Goal: Information Seeking & Learning: Check status

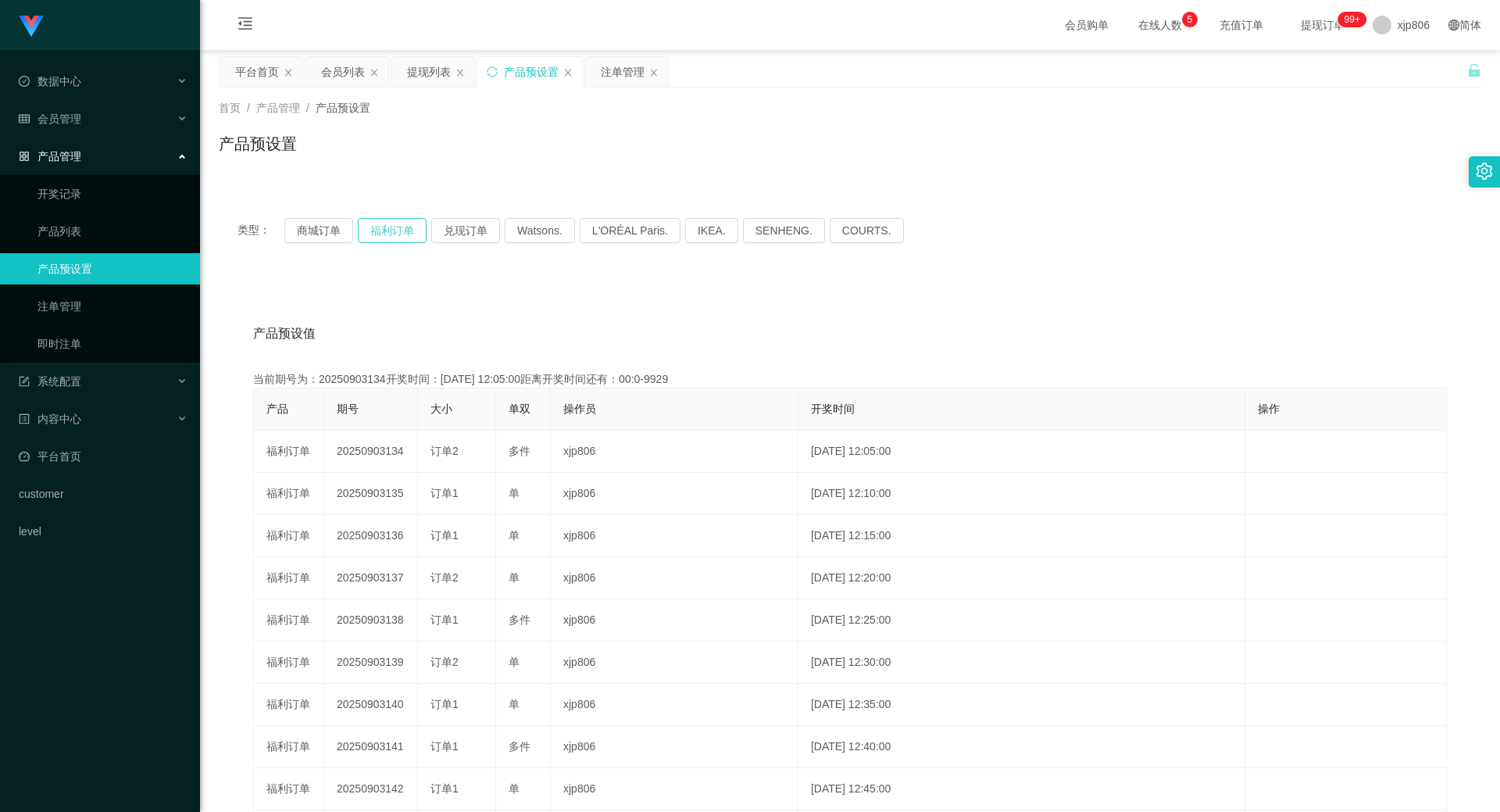
click at [380, 239] on button "福利订单" at bounding box center [392, 230] width 69 height 25
click at [387, 234] on button "福利订单" at bounding box center [392, 230] width 69 height 25
click at [626, 83] on div "注单管理" at bounding box center [623, 72] width 44 height 30
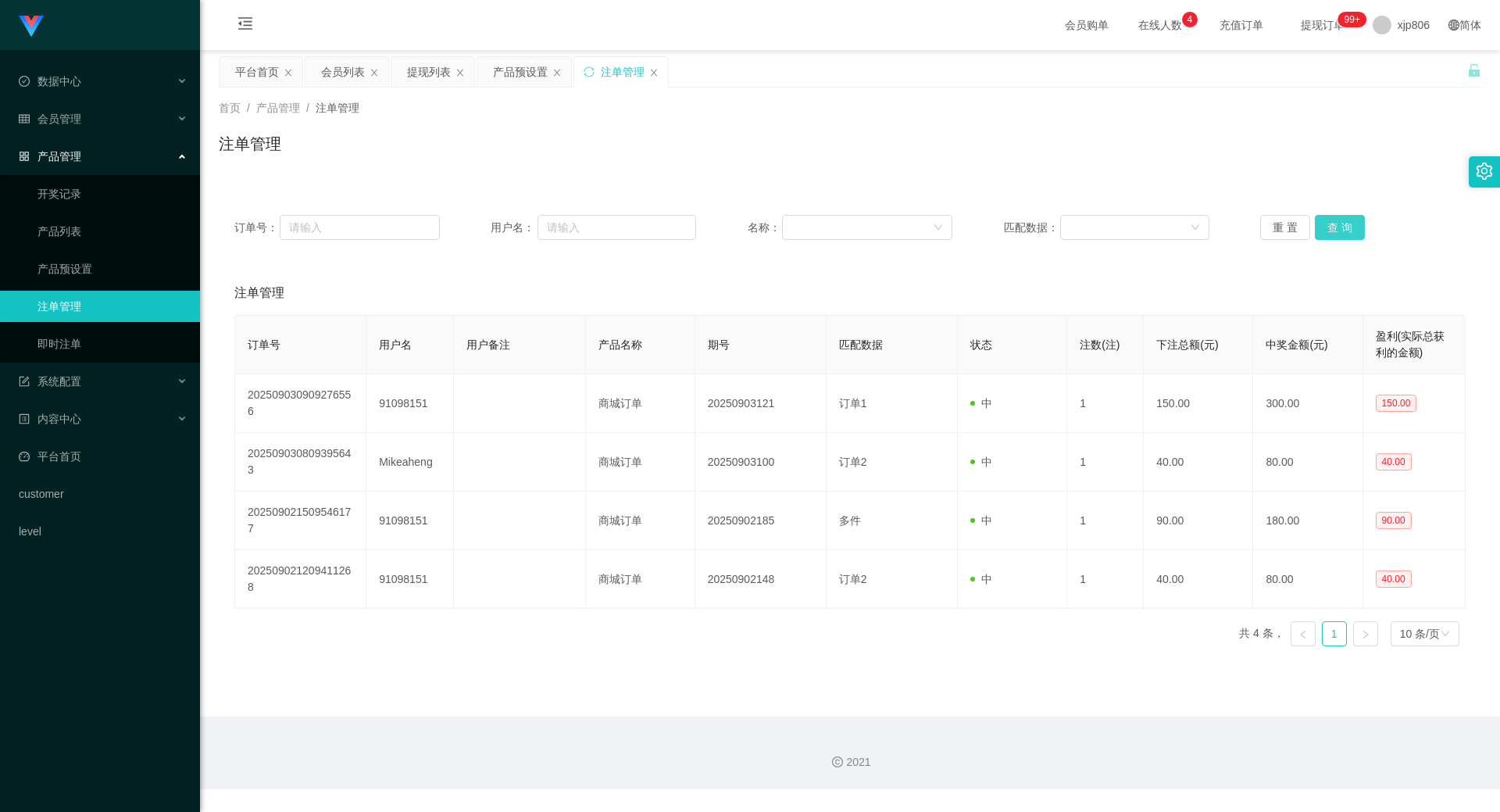
click at [1337, 230] on button "查 询" at bounding box center [1340, 227] width 50 height 25
click at [1337, 228] on div "重 置 查 询" at bounding box center [1364, 227] width 206 height 25
click at [1337, 228] on button "查 询" at bounding box center [1349, 227] width 67 height 25
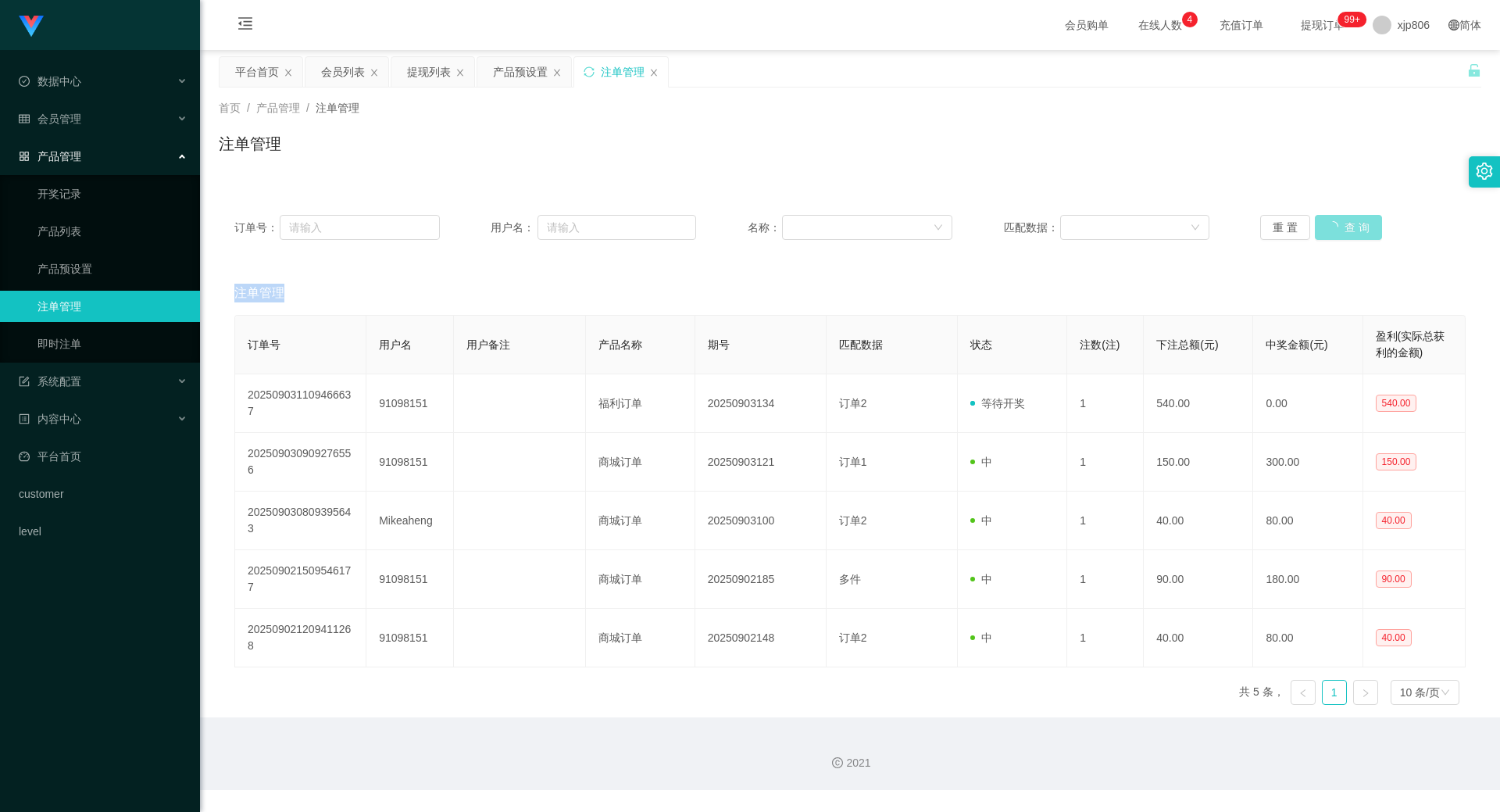
click at [1337, 228] on div "重 置 查 询" at bounding box center [1364, 227] width 206 height 25
click at [1337, 228] on button "查 询" at bounding box center [1340, 227] width 50 height 25
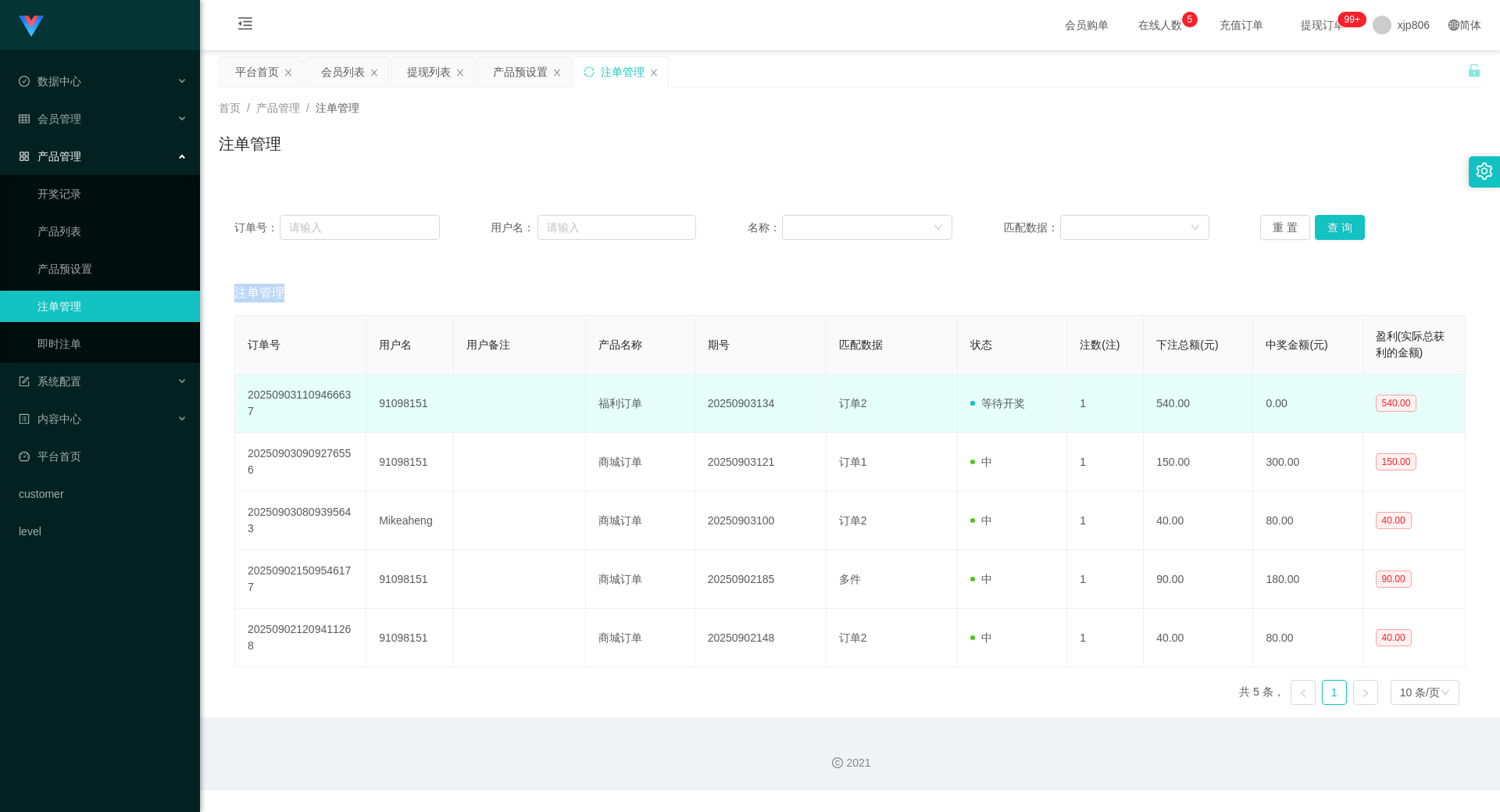
click at [408, 413] on td "91098151" at bounding box center [410, 403] width 87 height 59
copy td "91098151"
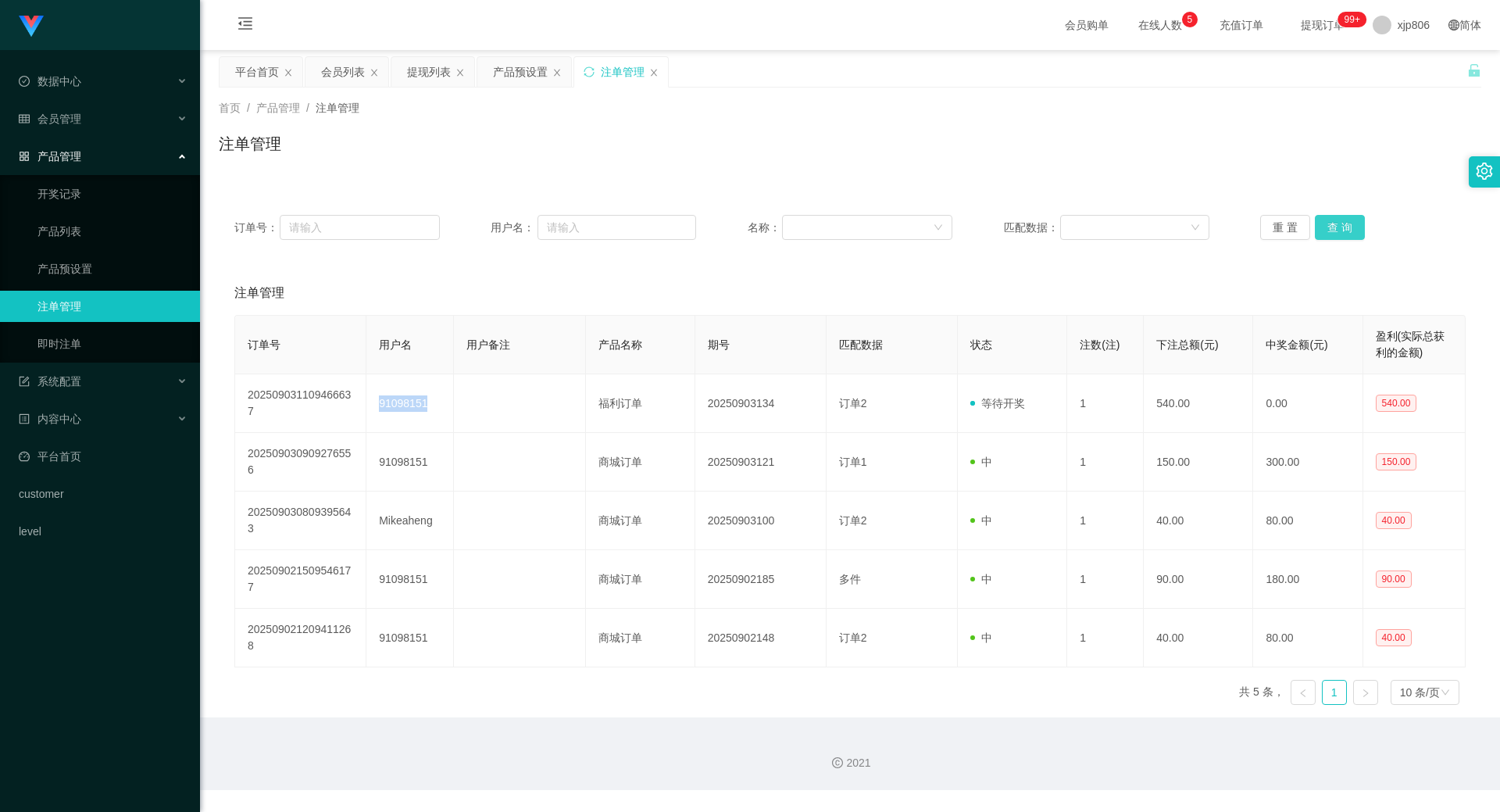
click at [1331, 238] on button "查 询" at bounding box center [1340, 227] width 50 height 25
click at [1331, 238] on div "重 置 查 询" at bounding box center [1364, 227] width 206 height 25
click at [1331, 238] on button "查 询" at bounding box center [1340, 227] width 50 height 25
click at [1335, 239] on button "查 询" at bounding box center [1340, 227] width 50 height 25
click at [1337, 229] on button "查 询" at bounding box center [1340, 227] width 50 height 25
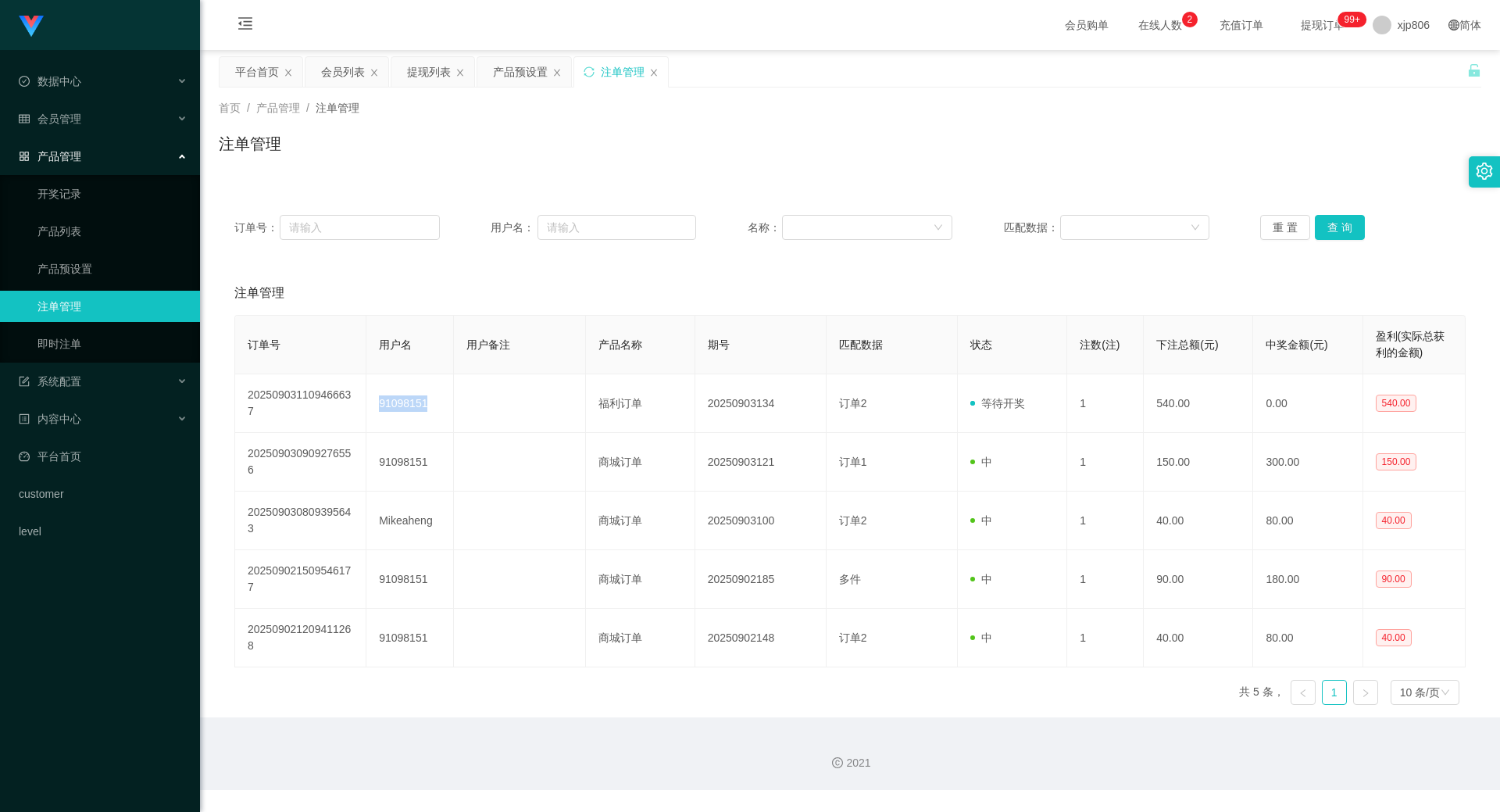
click at [1337, 229] on div "重 置 查 询" at bounding box center [1364, 227] width 206 height 25
click at [1337, 229] on button "查 询" at bounding box center [1340, 227] width 50 height 25
click at [1337, 229] on div "重 置 查 询" at bounding box center [1364, 227] width 206 height 25
click at [1337, 229] on button "查 询" at bounding box center [1340, 227] width 50 height 25
click at [1337, 229] on div "重 置 查 询" at bounding box center [1364, 227] width 206 height 25
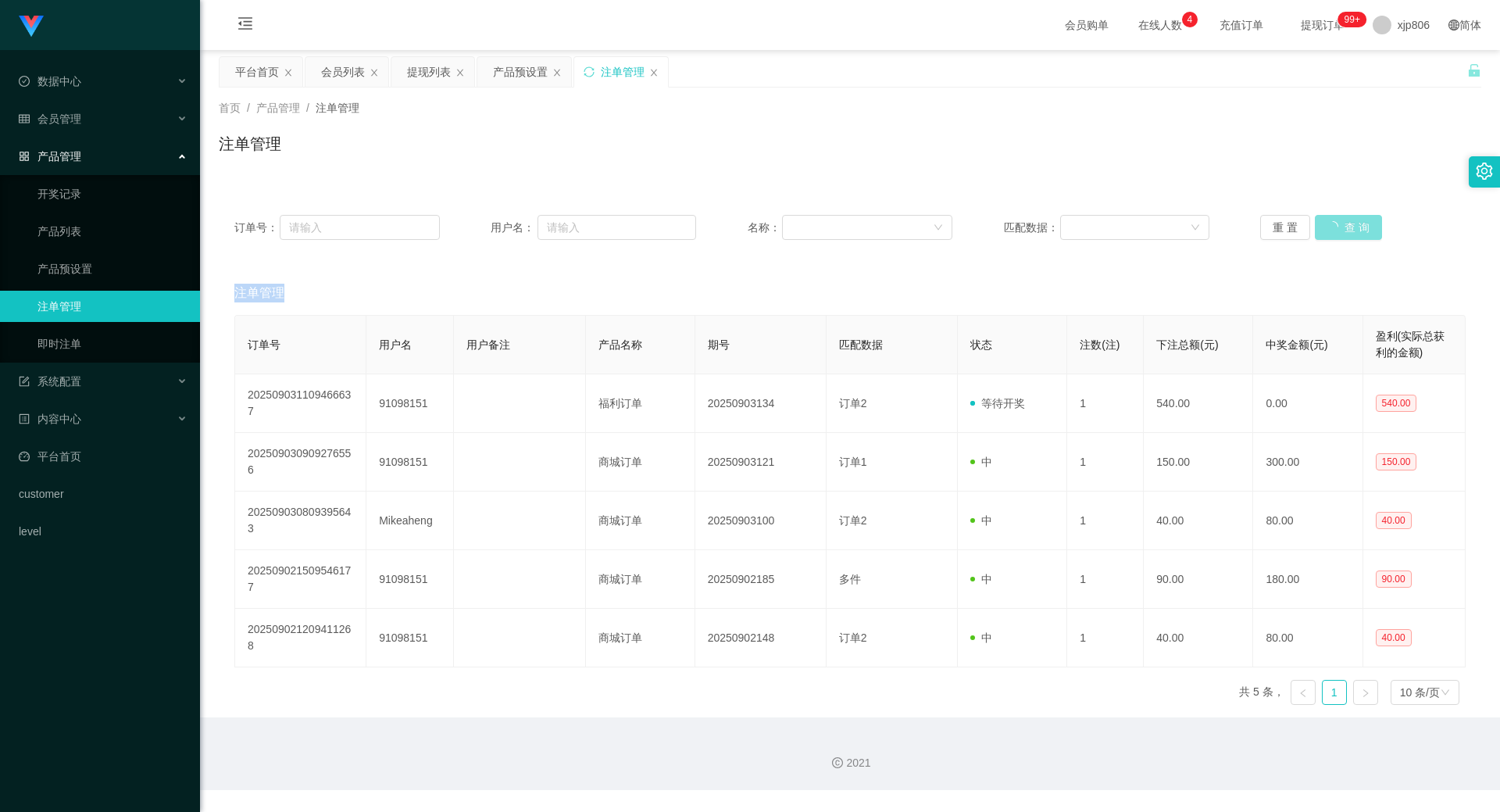
click at [1337, 229] on button "查 询" at bounding box center [1349, 227] width 67 height 25
click at [1337, 229] on div "重 置 查 询" at bounding box center [1364, 227] width 206 height 25
click at [1332, 224] on button "查 询" at bounding box center [1340, 227] width 50 height 25
click at [1332, 224] on div "重 置 查 询" at bounding box center [1364, 227] width 206 height 25
click at [1332, 224] on button "查 询" at bounding box center [1340, 227] width 50 height 25
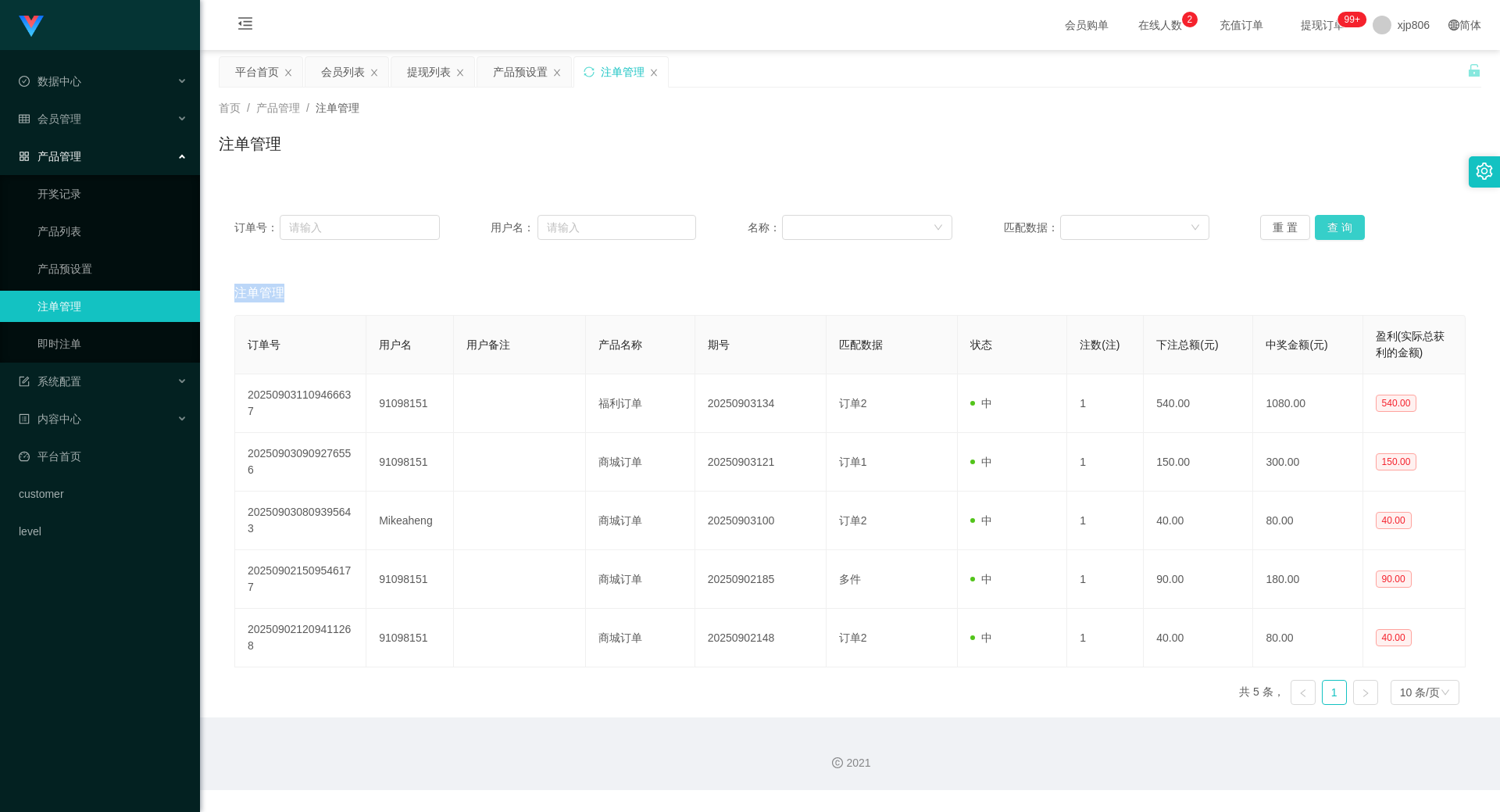
click at [1372, 230] on div "重 置 查 询" at bounding box center [1364, 227] width 206 height 25
click at [1342, 230] on button "查 询" at bounding box center [1340, 227] width 50 height 25
click at [1344, 230] on button "查 询" at bounding box center [1349, 227] width 67 height 25
click at [1344, 230] on div "重 置 查 询" at bounding box center [1364, 227] width 206 height 25
click at [1344, 230] on button "查 询" at bounding box center [1349, 227] width 67 height 25
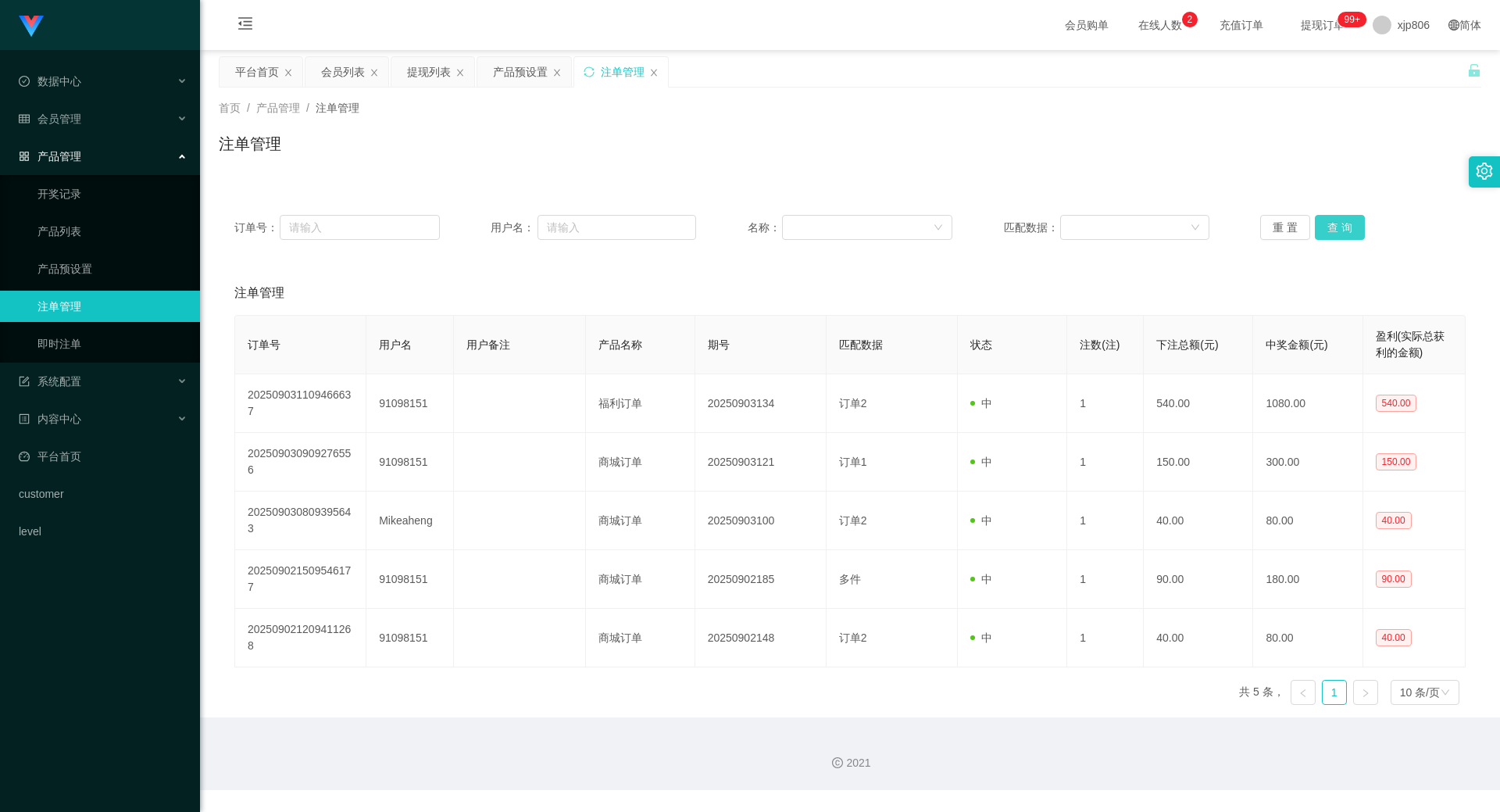
click at [1322, 226] on button "查 询" at bounding box center [1340, 227] width 50 height 25
click at [1323, 226] on button "查 询" at bounding box center [1340, 227] width 50 height 25
click at [1323, 227] on button "查 询" at bounding box center [1340, 227] width 50 height 25
click at [1346, 222] on button "查 询" at bounding box center [1340, 227] width 50 height 25
click at [1346, 224] on button "查 询" at bounding box center [1340, 227] width 50 height 25
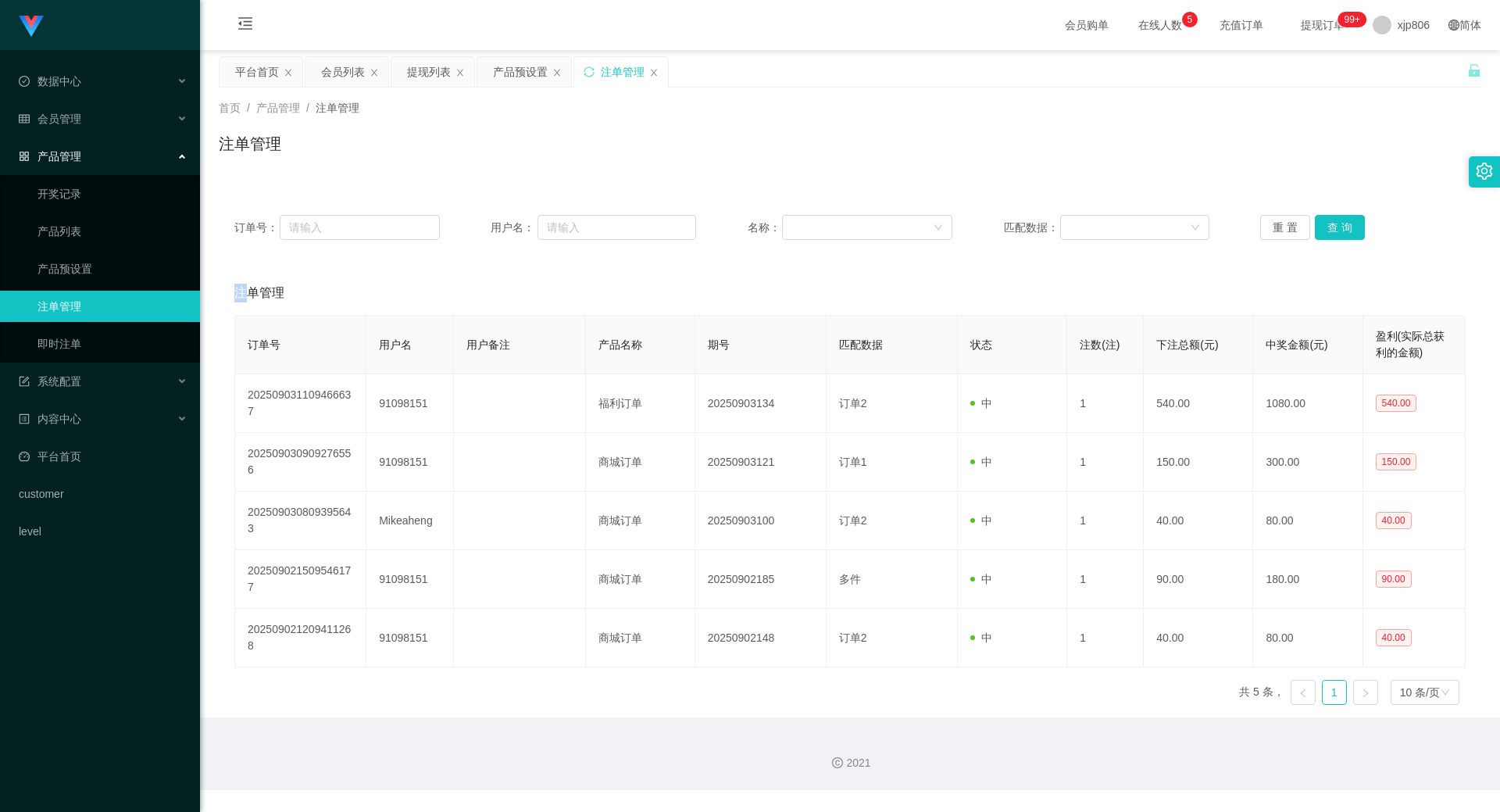
click at [1346, 224] on div "重 置 查 询" at bounding box center [1364, 227] width 206 height 25
click at [1346, 224] on button "查 询" at bounding box center [1340, 227] width 50 height 25
click at [1337, 226] on button "查 询" at bounding box center [1340, 227] width 50 height 25
click at [1337, 226] on div "重 置 查 询" at bounding box center [1364, 227] width 206 height 25
click at [1337, 226] on button "查 询" at bounding box center [1340, 227] width 50 height 25
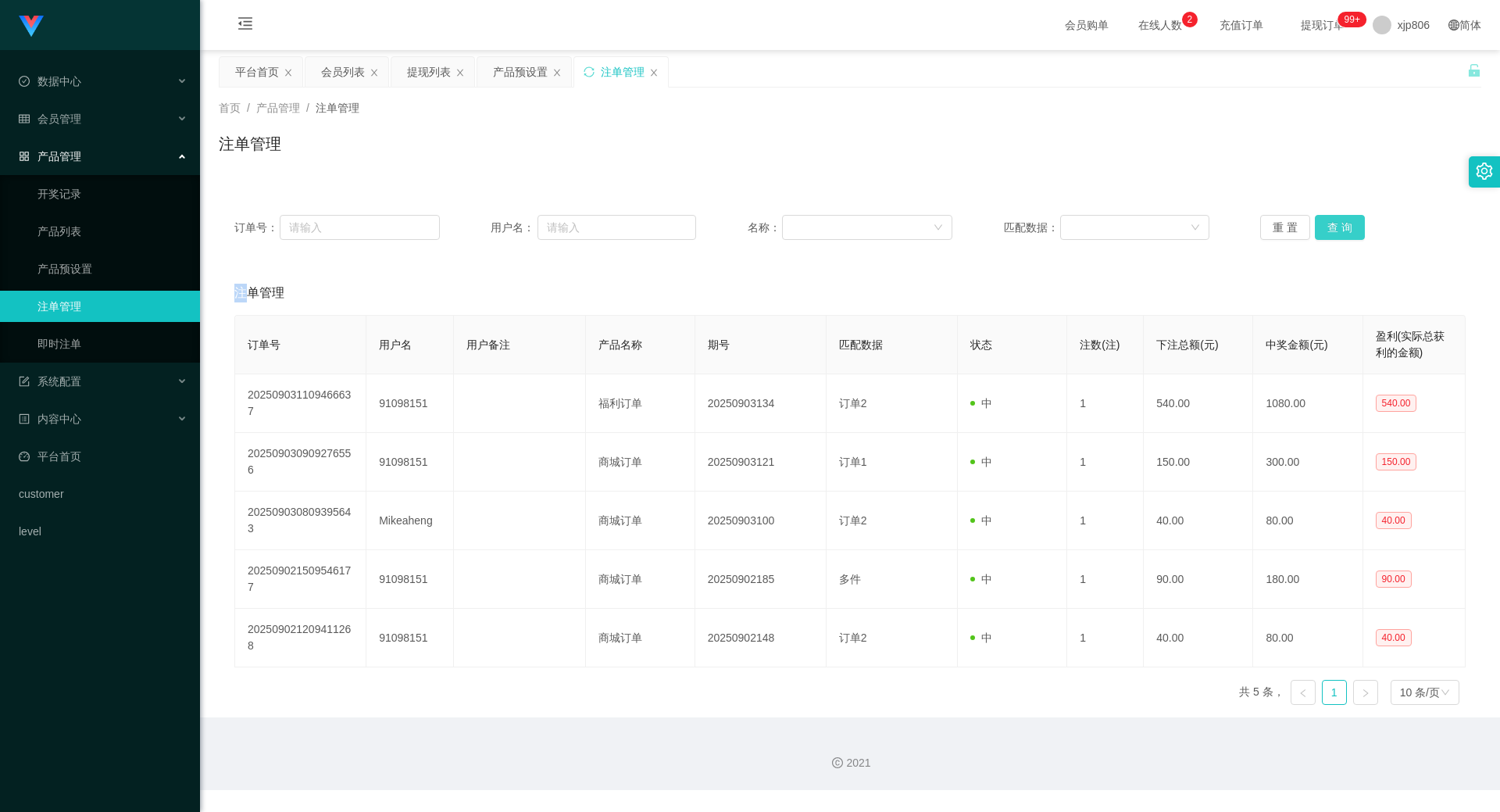
click at [1324, 233] on button "查 询" at bounding box center [1340, 227] width 50 height 25
click at [1323, 234] on div "重 置 查 询" at bounding box center [1364, 227] width 206 height 25
click at [1323, 234] on button "查 询" at bounding box center [1340, 227] width 50 height 25
click at [1323, 234] on div "重 置 查 询" at bounding box center [1364, 227] width 206 height 25
click at [1323, 234] on button "查 询" at bounding box center [1349, 227] width 67 height 25
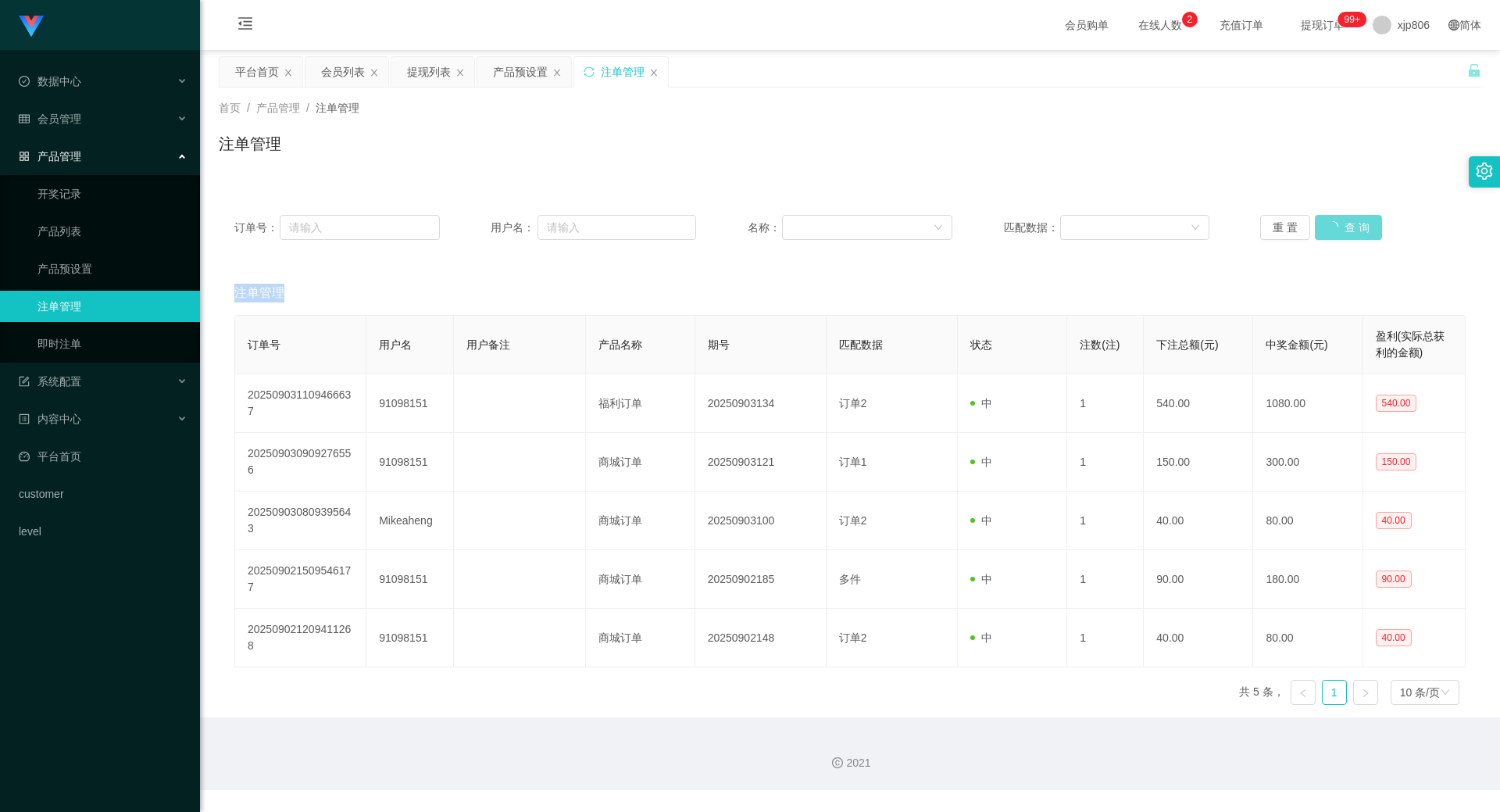
click at [1323, 234] on div "重 置 查 询" at bounding box center [1364, 227] width 206 height 25
click at [1323, 234] on button "查 询" at bounding box center [1340, 227] width 50 height 25
click at [1343, 225] on button "查 询" at bounding box center [1340, 227] width 50 height 25
click at [1343, 225] on div "重 置 查 询" at bounding box center [1364, 227] width 206 height 25
click at [1343, 225] on button "查 询" at bounding box center [1340, 227] width 50 height 25
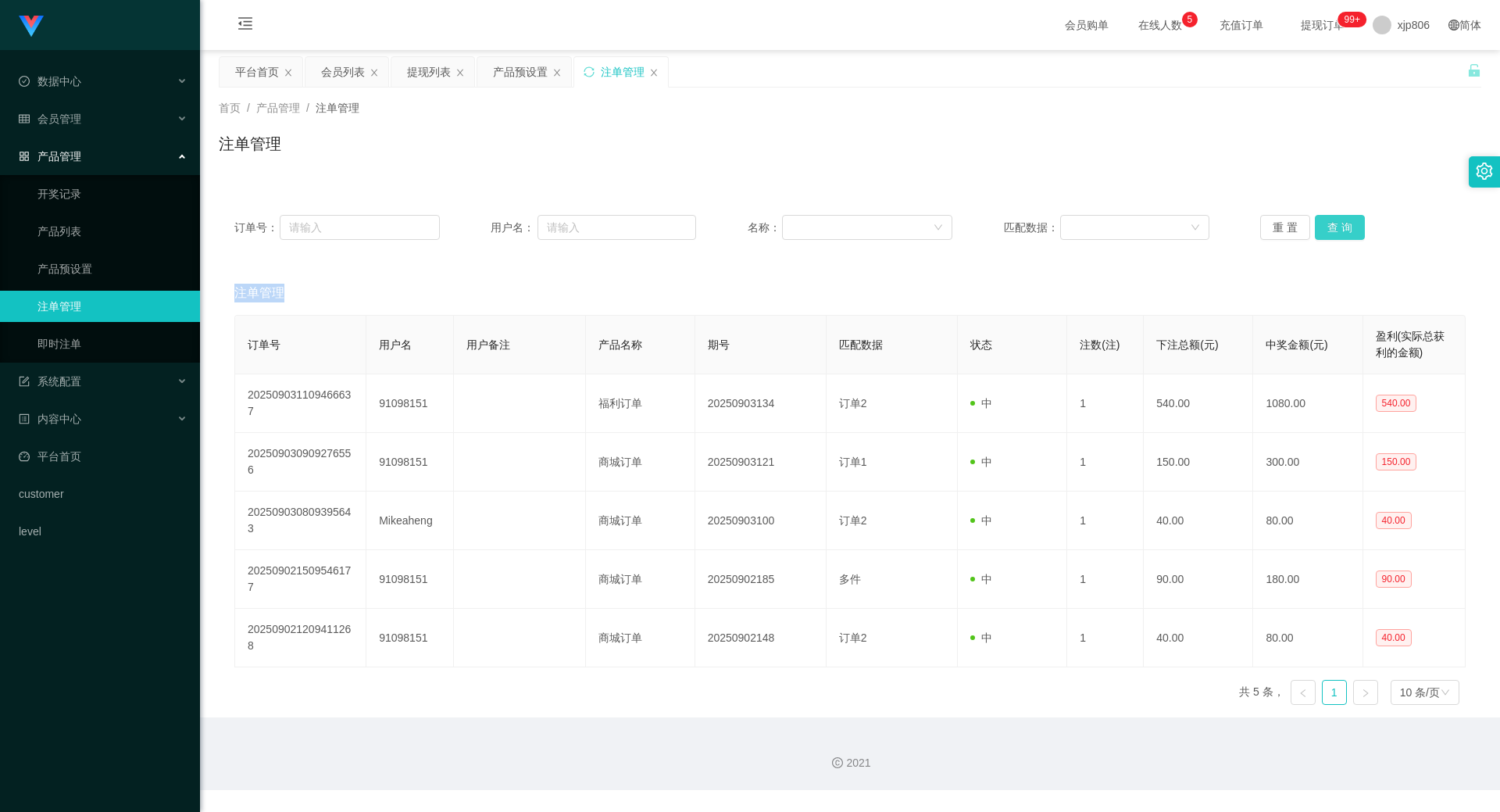
click at [1343, 225] on div "重 置 查 询" at bounding box center [1364, 227] width 206 height 25
click at [1343, 225] on button "查 询" at bounding box center [1340, 227] width 50 height 25
click at [1343, 225] on div "重 置 查 询" at bounding box center [1364, 227] width 206 height 25
click at [1343, 225] on button "查 询" at bounding box center [1340, 227] width 50 height 25
click at [1343, 225] on div "重 置 查 询" at bounding box center [1364, 227] width 206 height 25
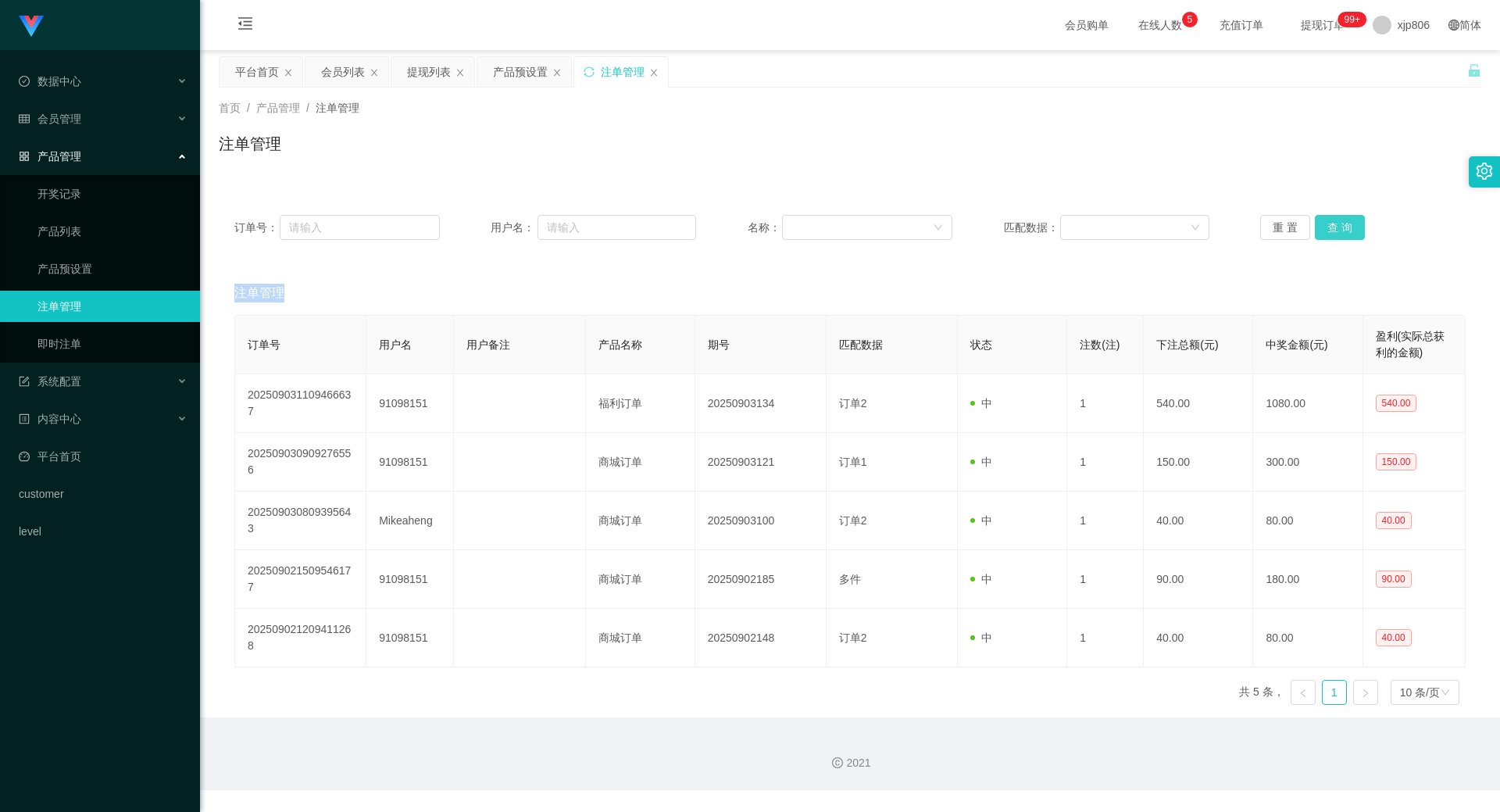
click at [1343, 225] on button "查 询" at bounding box center [1340, 227] width 50 height 25
click at [1343, 225] on div "重 置 查 询" at bounding box center [1364, 227] width 206 height 25
click at [1349, 223] on button "查 询" at bounding box center [1340, 227] width 50 height 25
click at [1349, 223] on div "重 置 查 询" at bounding box center [1364, 227] width 206 height 25
click at [1349, 223] on button "查 询" at bounding box center [1349, 227] width 67 height 25
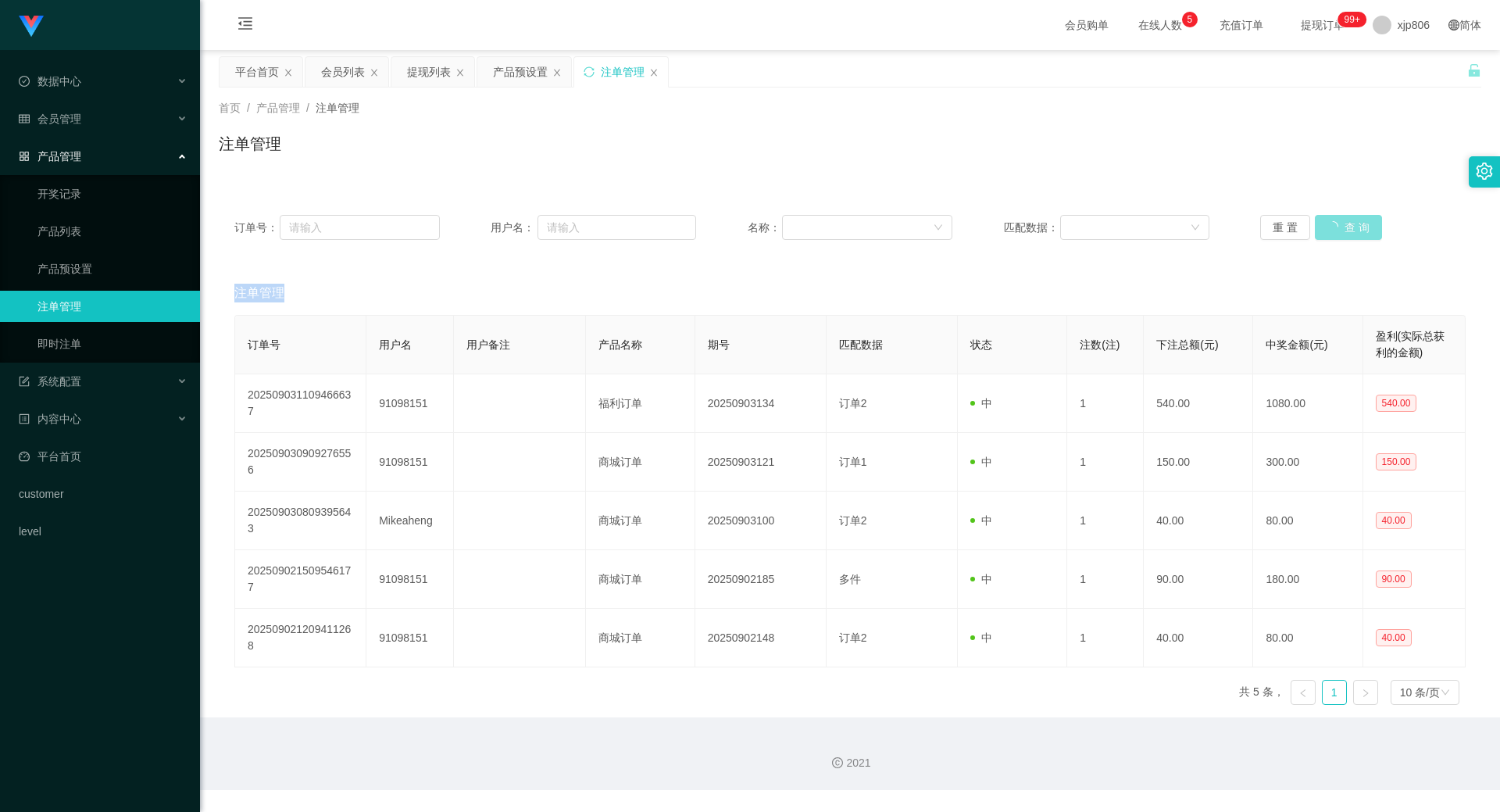
click at [1349, 223] on div "重 置 查 询" at bounding box center [1364, 227] width 206 height 25
click at [1349, 223] on button "查 询" at bounding box center [1340, 227] width 50 height 25
click at [327, 69] on div "会员列表" at bounding box center [343, 72] width 44 height 30
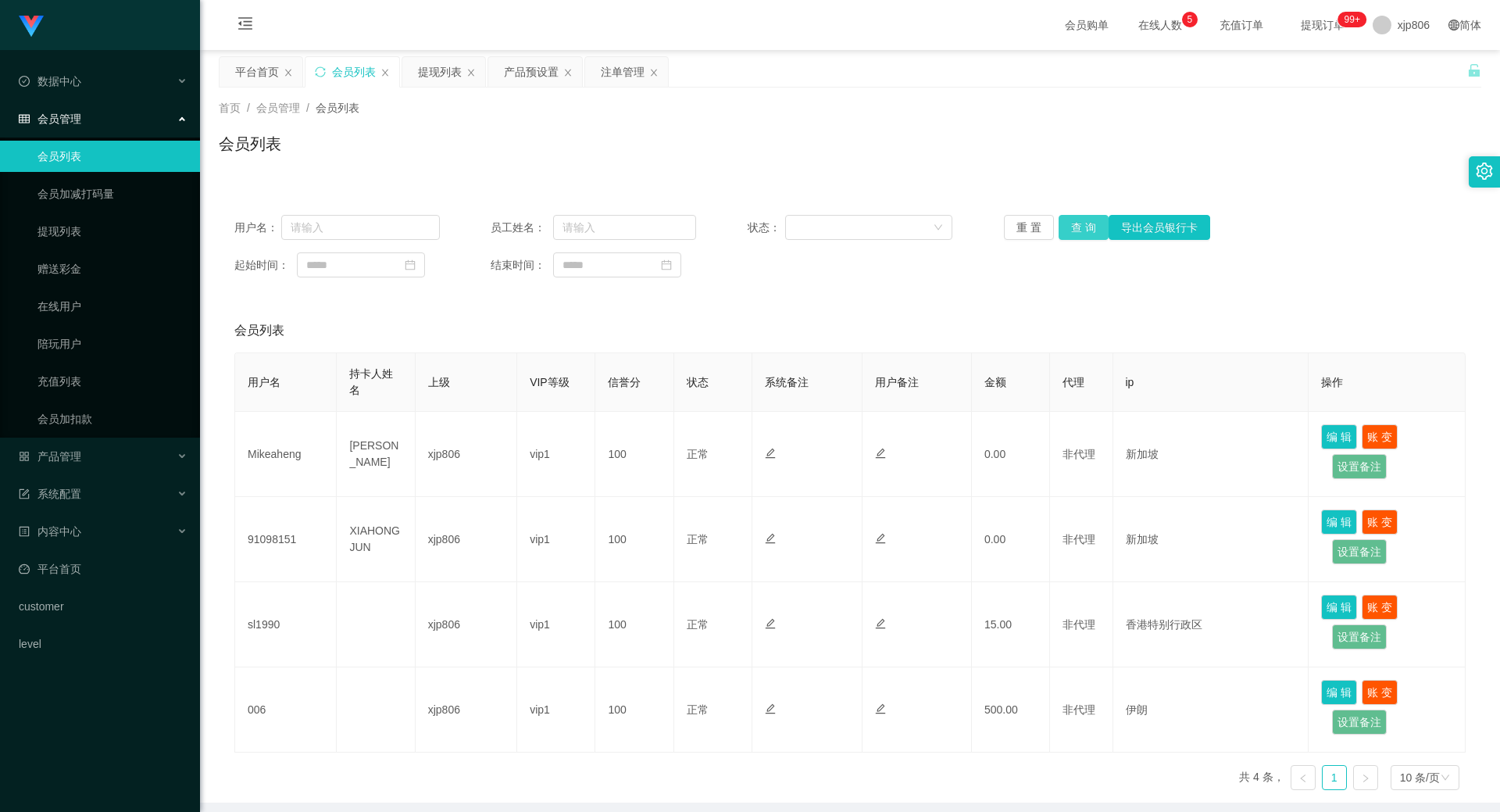
click at [1070, 223] on button "查 询" at bounding box center [1083, 227] width 50 height 25
click at [1070, 223] on div "重 置 查 询 导出会员银行卡" at bounding box center [1107, 227] width 206 height 25
click at [1070, 223] on button "查 询" at bounding box center [1083, 227] width 50 height 25
click at [1070, 223] on div "重 置 查 询 导出会员银行卡" at bounding box center [1107, 227] width 206 height 25
click at [1070, 223] on button "查 询" at bounding box center [1083, 227] width 50 height 25
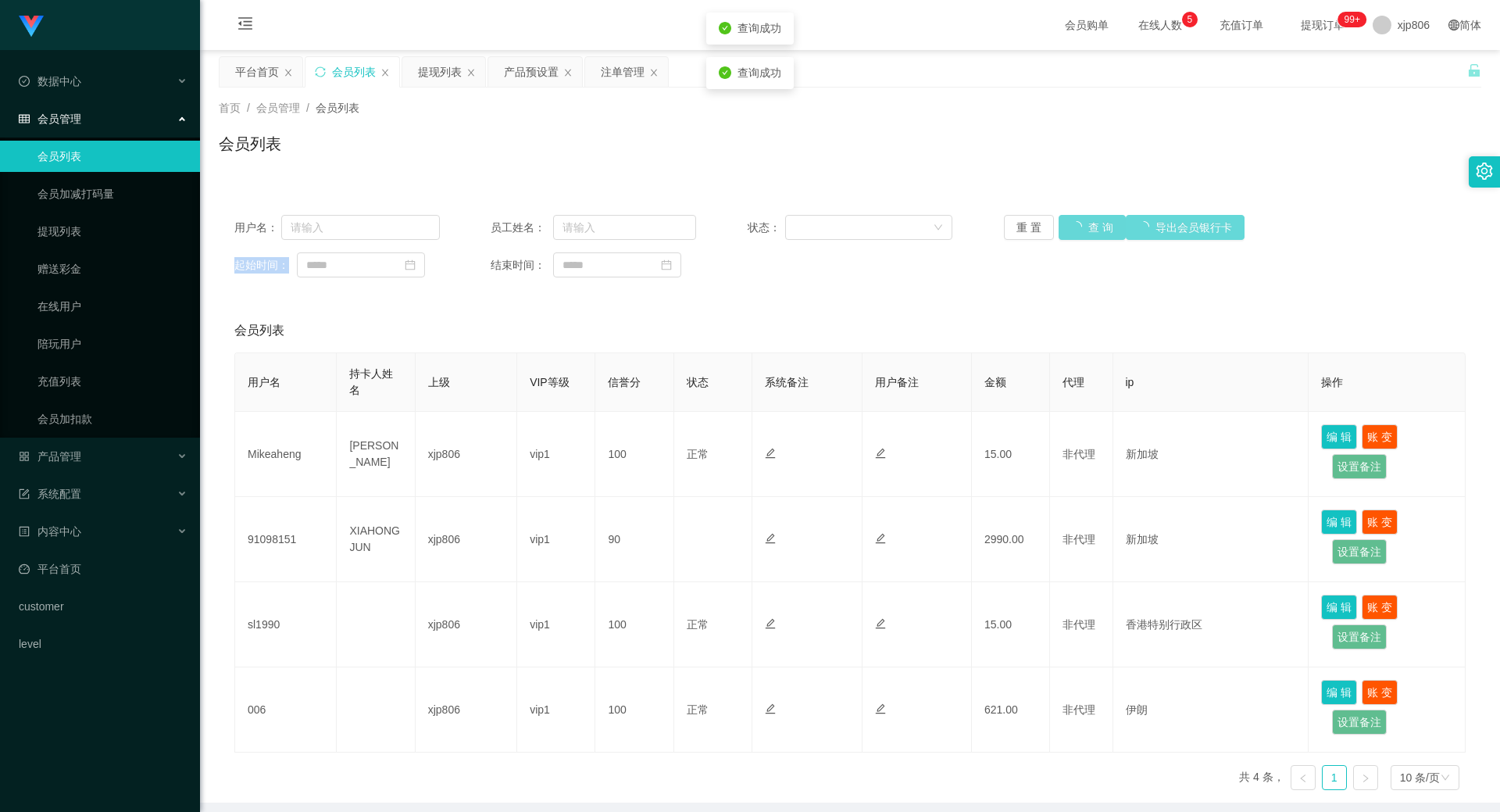
click at [1070, 223] on div "重 置 查 询 导出会员银行卡" at bounding box center [1107, 227] width 206 height 25
click at [1070, 223] on button "查 询" at bounding box center [1092, 227] width 67 height 25
click at [1070, 223] on div "重 置 查 询 导出会员银行卡" at bounding box center [1107, 227] width 206 height 25
click at [1070, 223] on button "查 询" at bounding box center [1092, 227] width 67 height 25
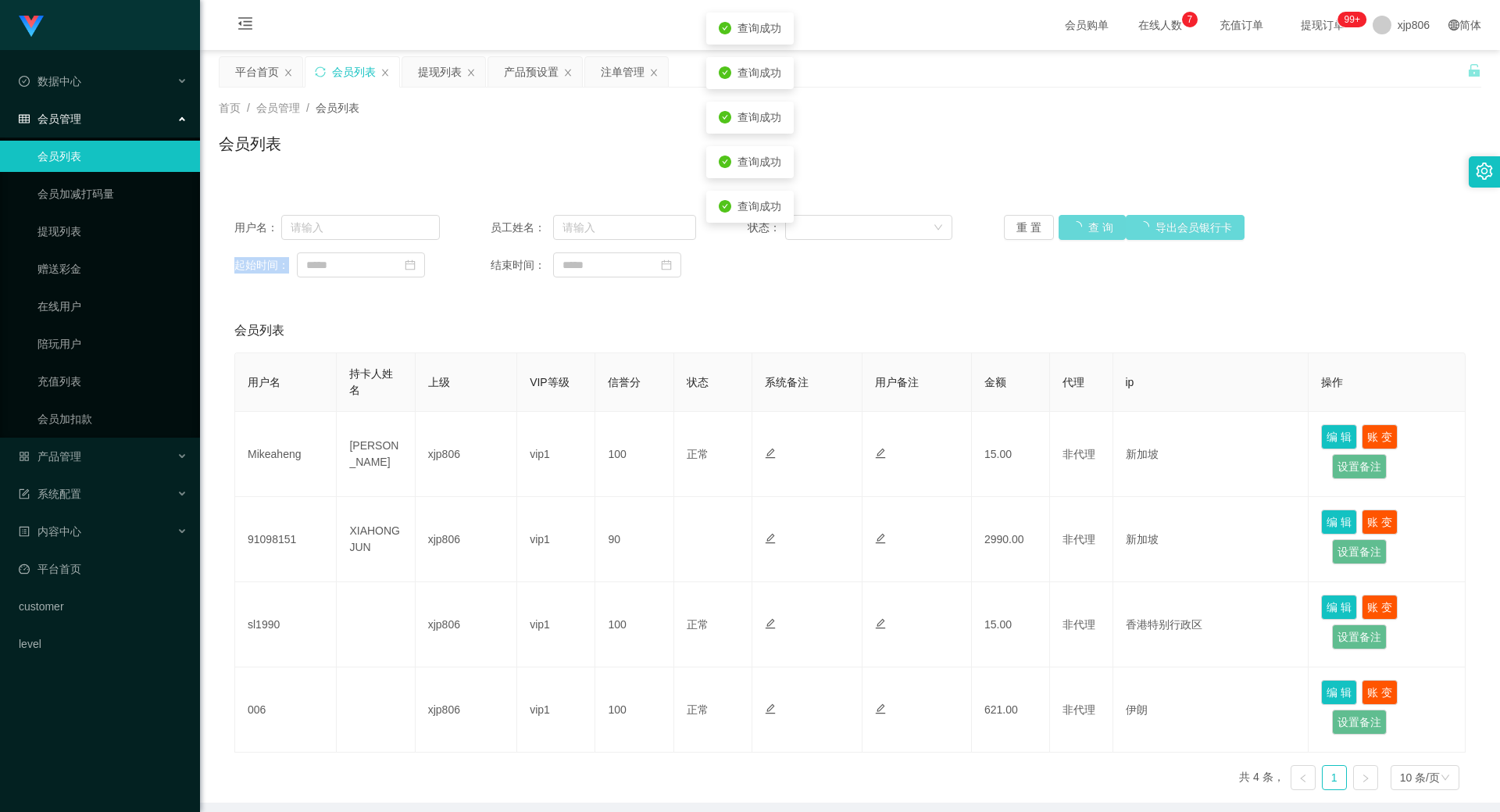
click at [1070, 223] on div "重 置 查 询 导出会员银行卡" at bounding box center [1107, 227] width 206 height 25
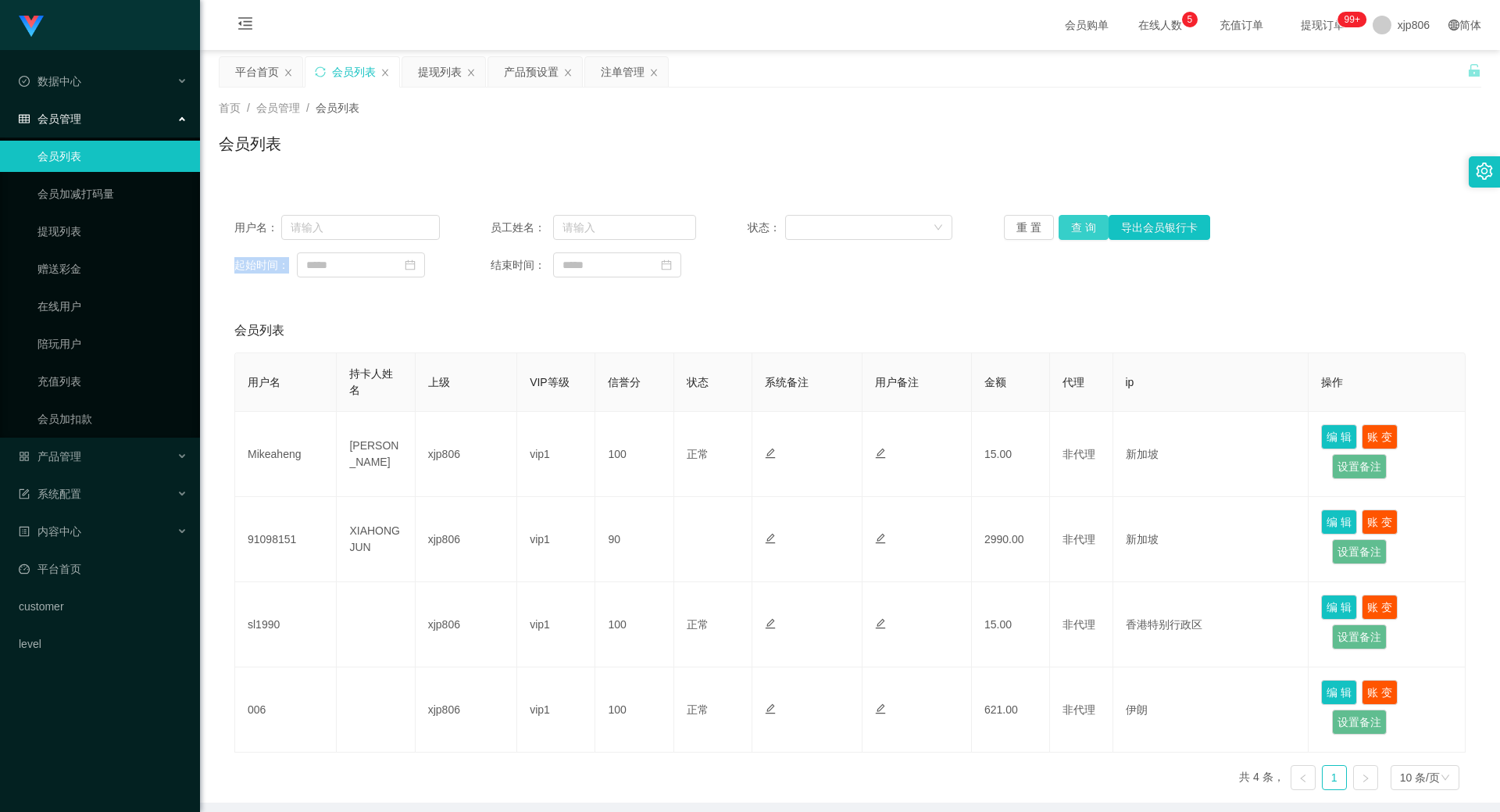
click at [1073, 220] on button "查 询" at bounding box center [1083, 227] width 50 height 25
click at [1073, 220] on div "重 置 查 询 导出会员银行卡" at bounding box center [1107, 227] width 206 height 25
click at [1073, 220] on button "查 询" at bounding box center [1092, 227] width 67 height 25
click at [1073, 220] on div "重 置 查 询 导出会员银行卡" at bounding box center [1107, 227] width 206 height 25
click at [1073, 220] on button "查 询" at bounding box center [1092, 227] width 67 height 25
